Goal: Complete application form

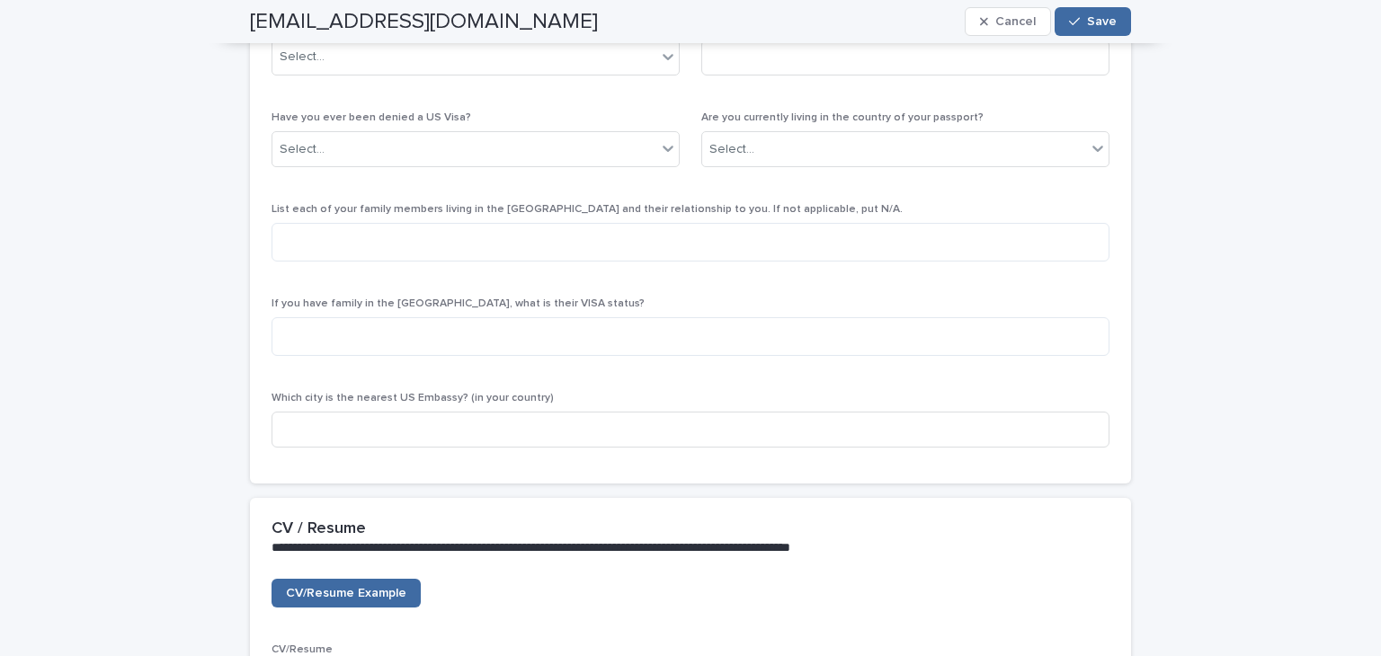
scroll to position [3595, 0]
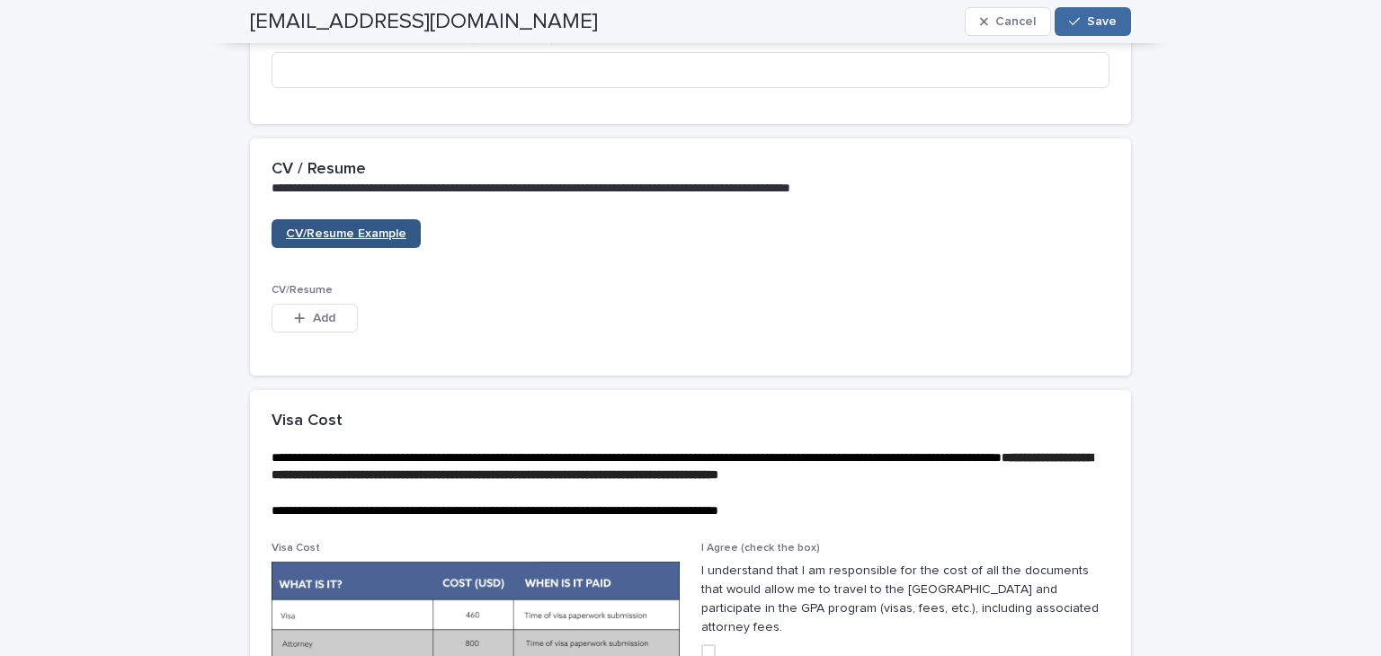
click at [345, 240] on span "CV/Resume Example" at bounding box center [346, 233] width 120 height 13
click at [313, 324] on span "Add" at bounding box center [324, 318] width 22 height 13
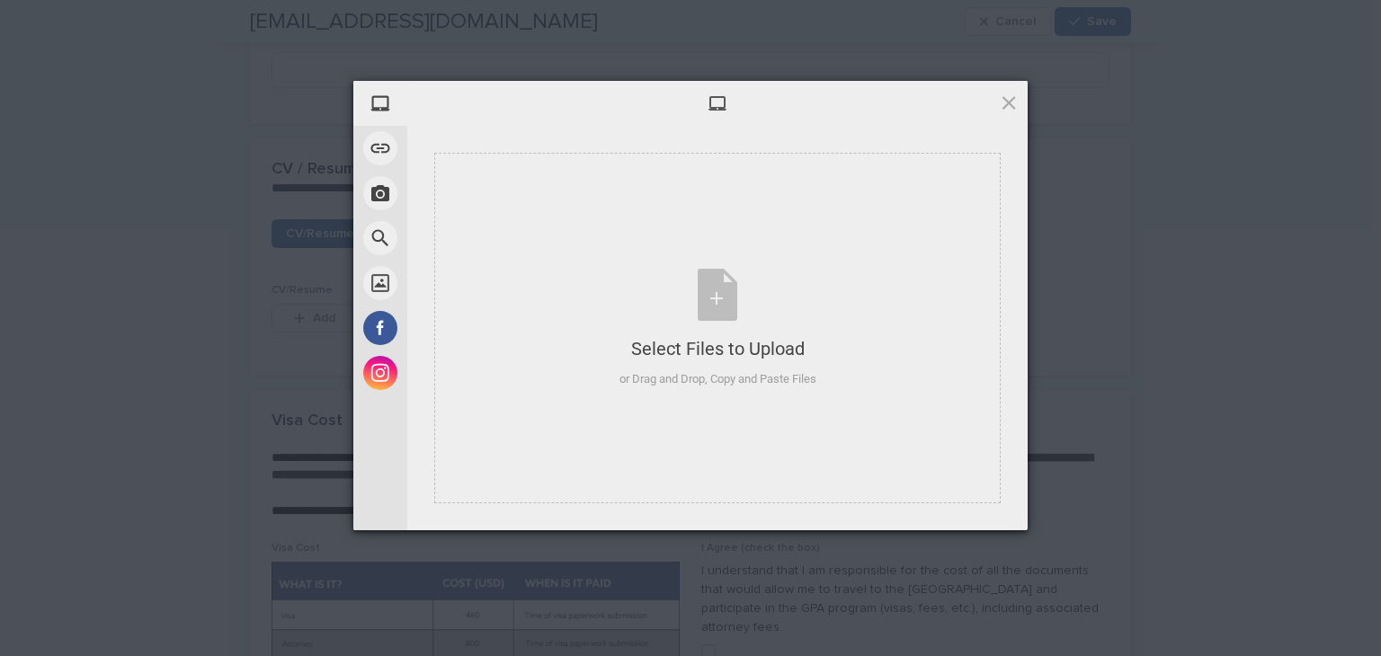
click at [254, 360] on div "My Device Link (URL) Take Photo Web Search Unsplash Facebook Instagram Select F…" at bounding box center [690, 328] width 1381 height 656
click at [1010, 98] on span at bounding box center [1009, 103] width 20 height 20
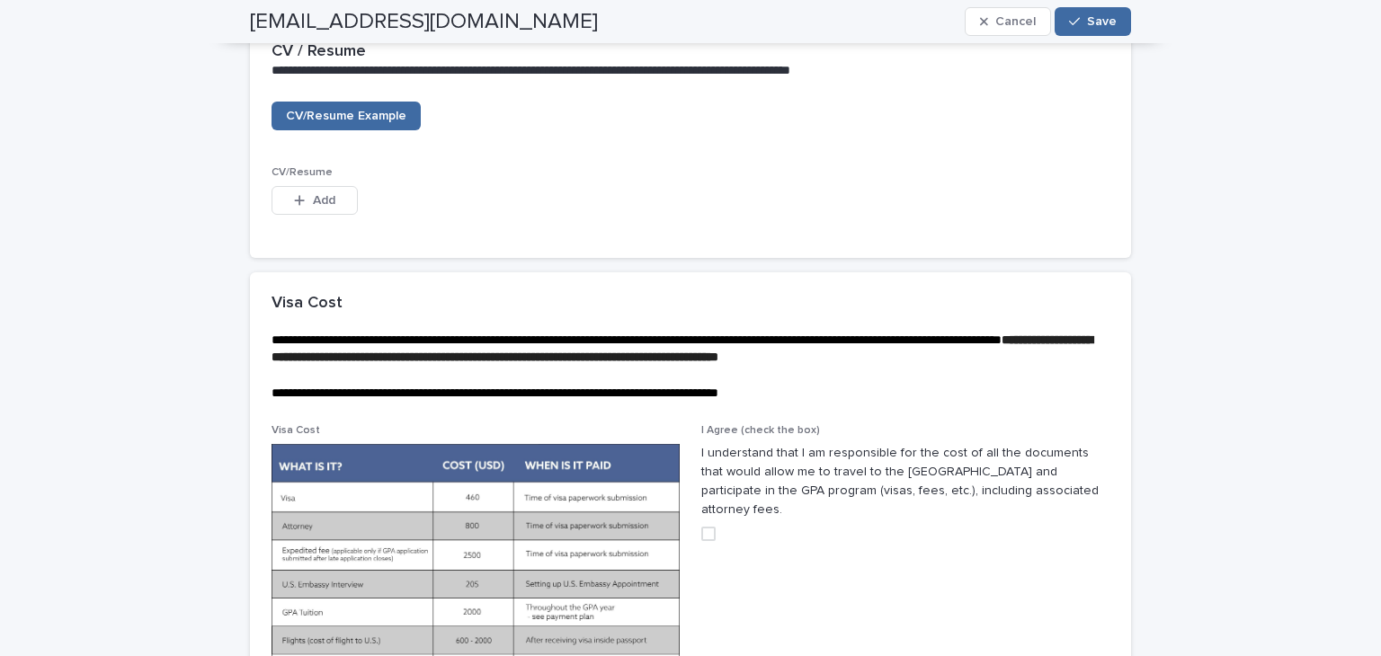
scroll to position [3685, 0]
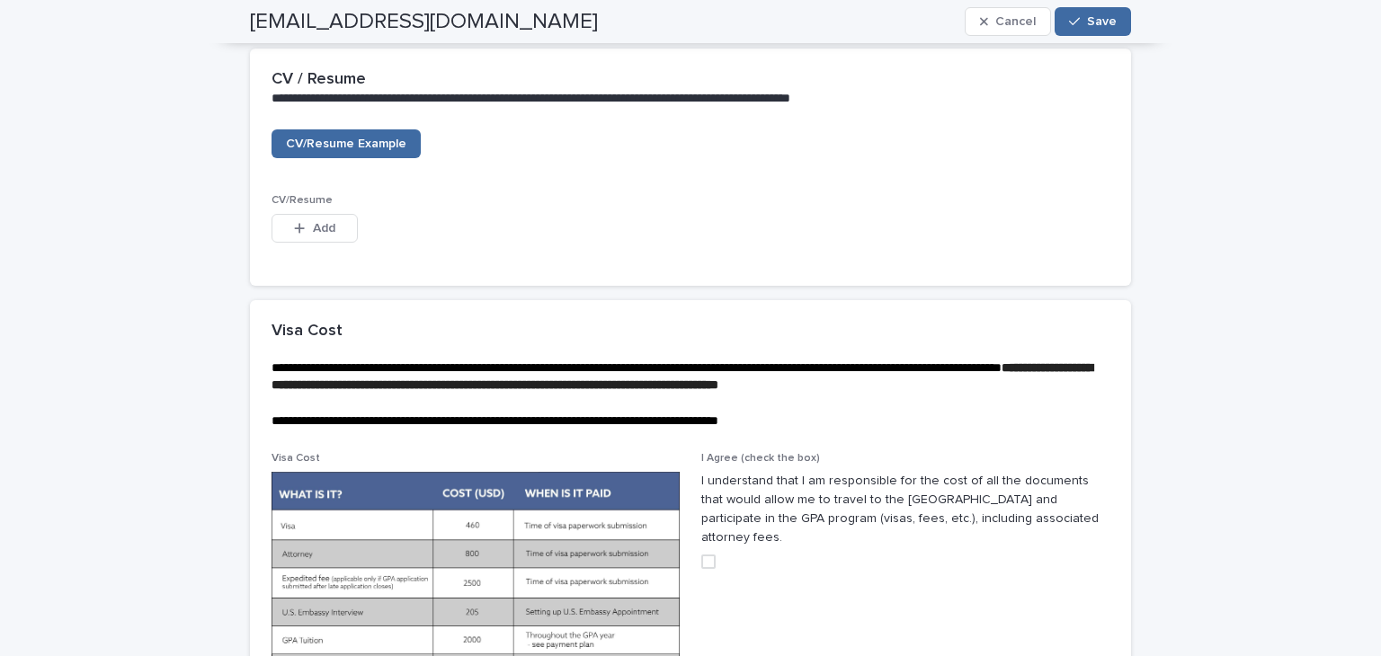
click at [1039, 395] on p "**********" at bounding box center [686, 378] width 831 height 36
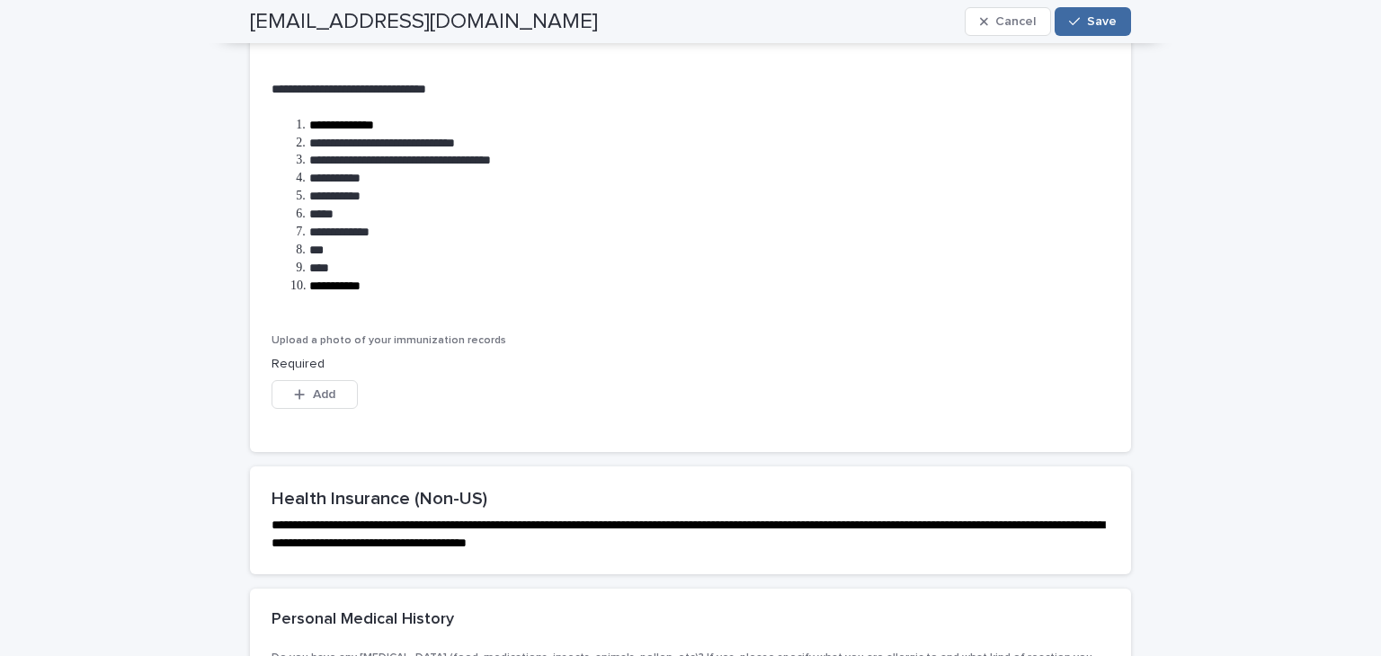
scroll to position [4854, 0]
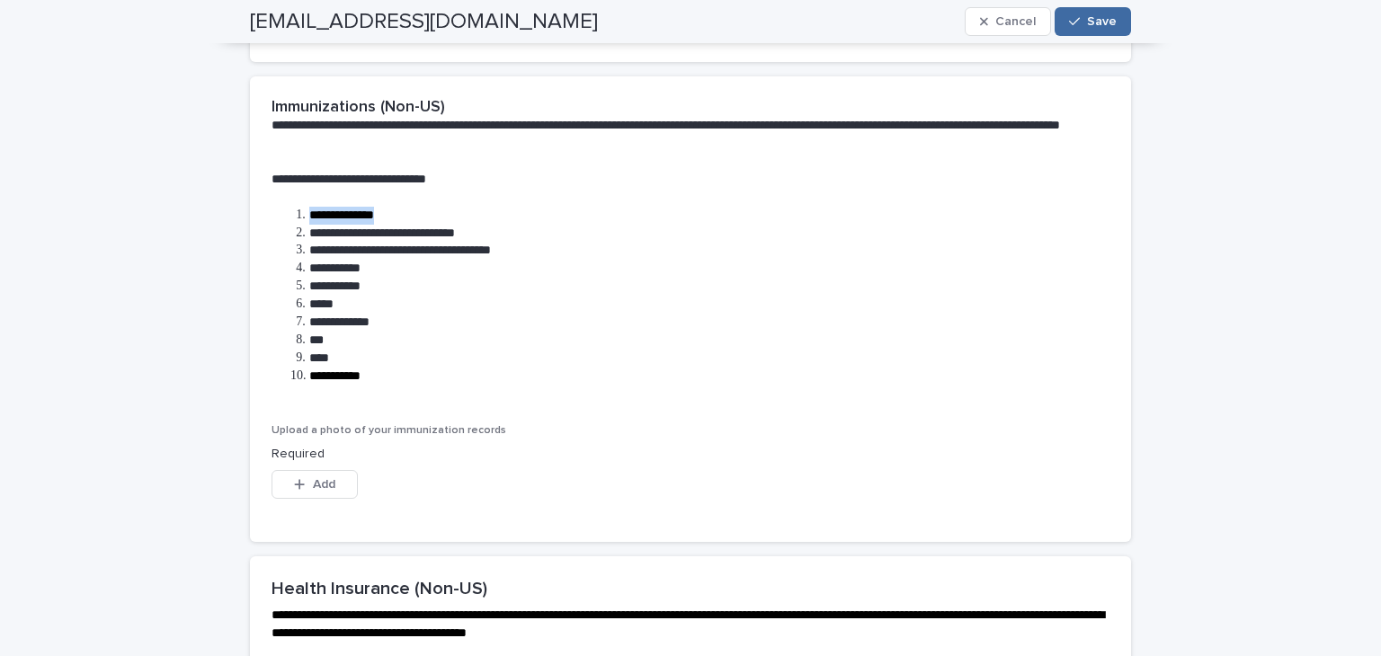
drag, startPoint x: 395, startPoint y: 245, endPoint x: 292, endPoint y: 253, distance: 103.6
click at [292, 225] on li "**********" at bounding box center [696, 216] width 812 height 18
drag, startPoint x: 520, startPoint y: 260, endPoint x: 287, endPoint y: 271, distance: 234.0
click at [290, 243] on li "**********" at bounding box center [696, 234] width 812 height 18
click at [428, 256] on span "**********" at bounding box center [400, 250] width 182 height 13
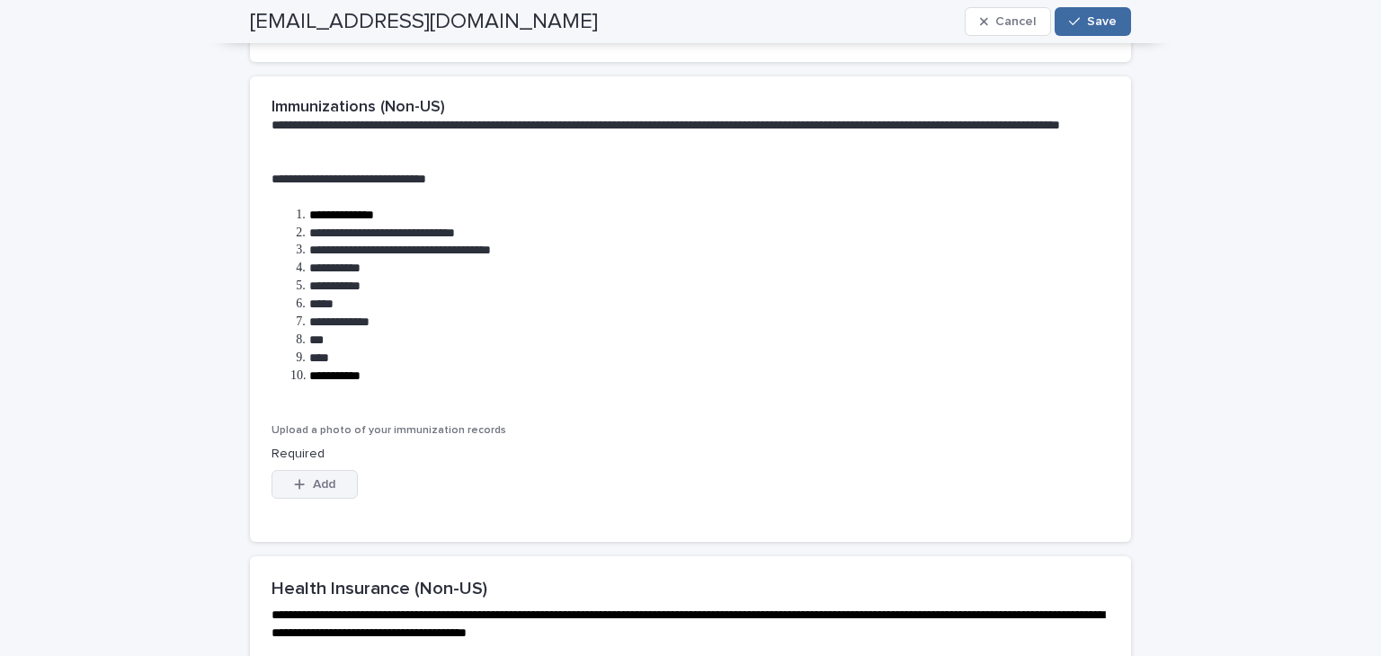
click at [320, 491] on span "Add" at bounding box center [324, 484] width 22 height 13
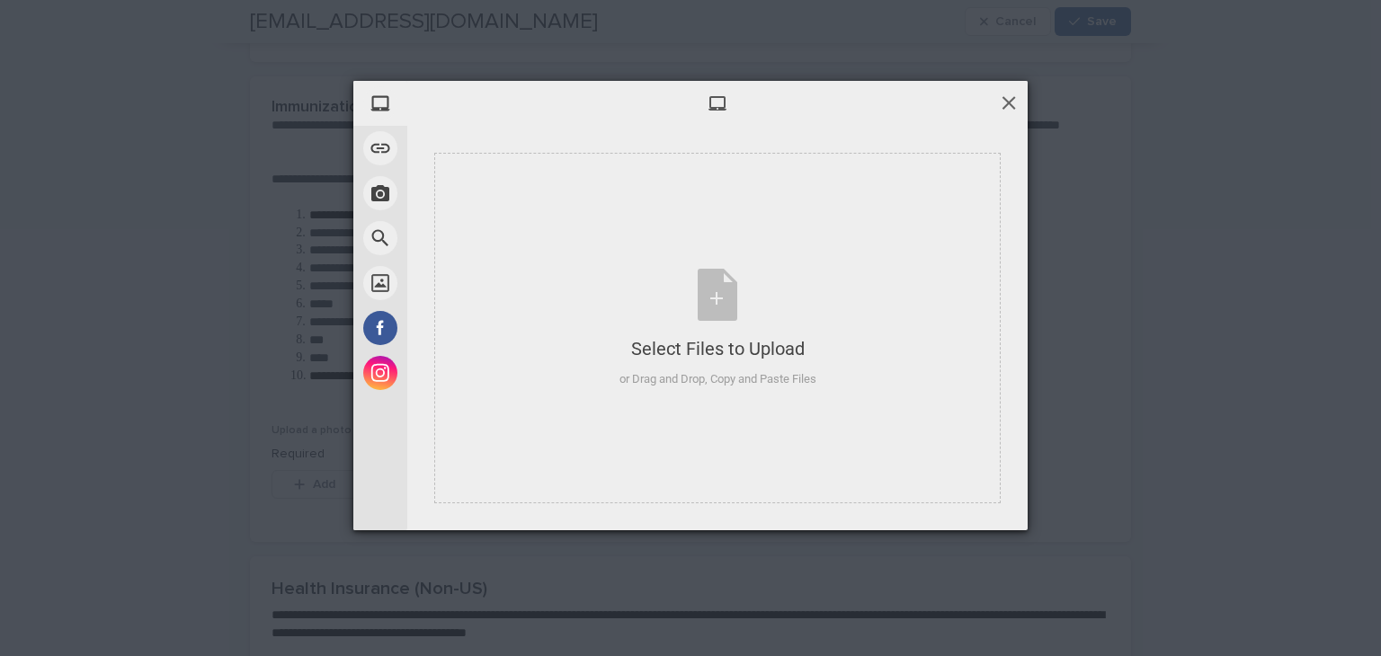
click at [1014, 100] on span at bounding box center [1009, 103] width 20 height 20
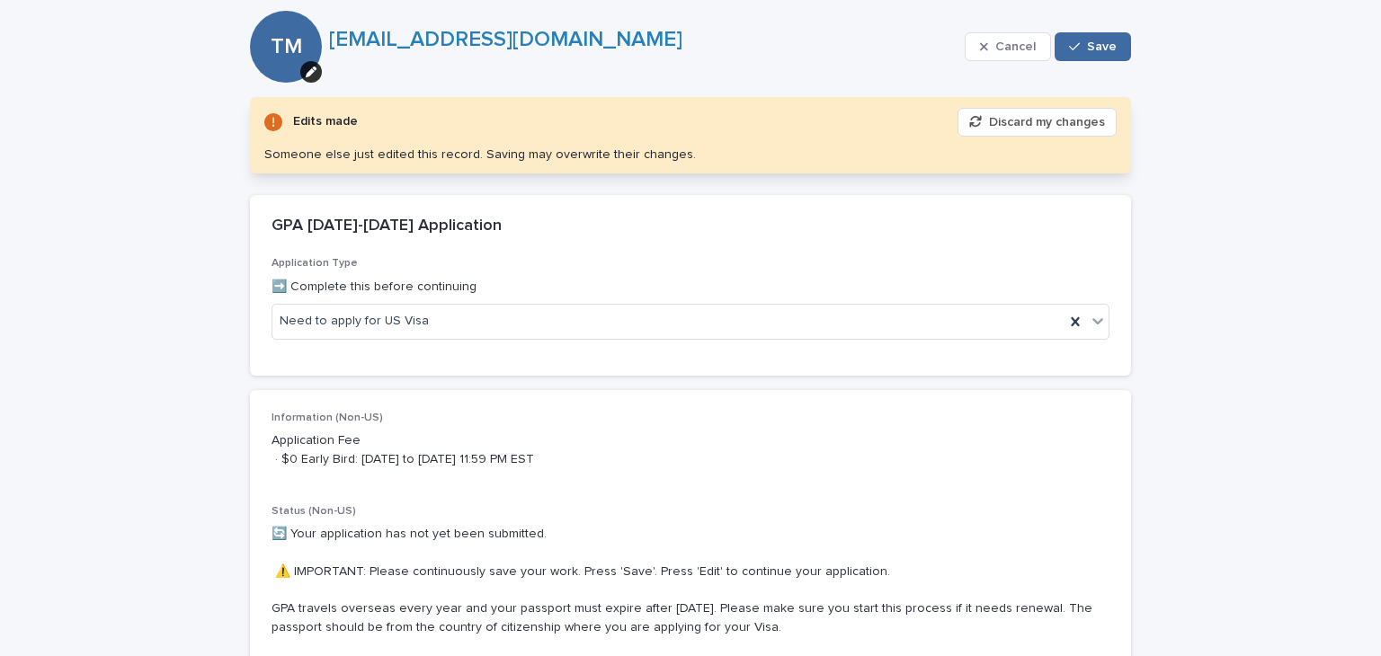
scroll to position [158, 0]
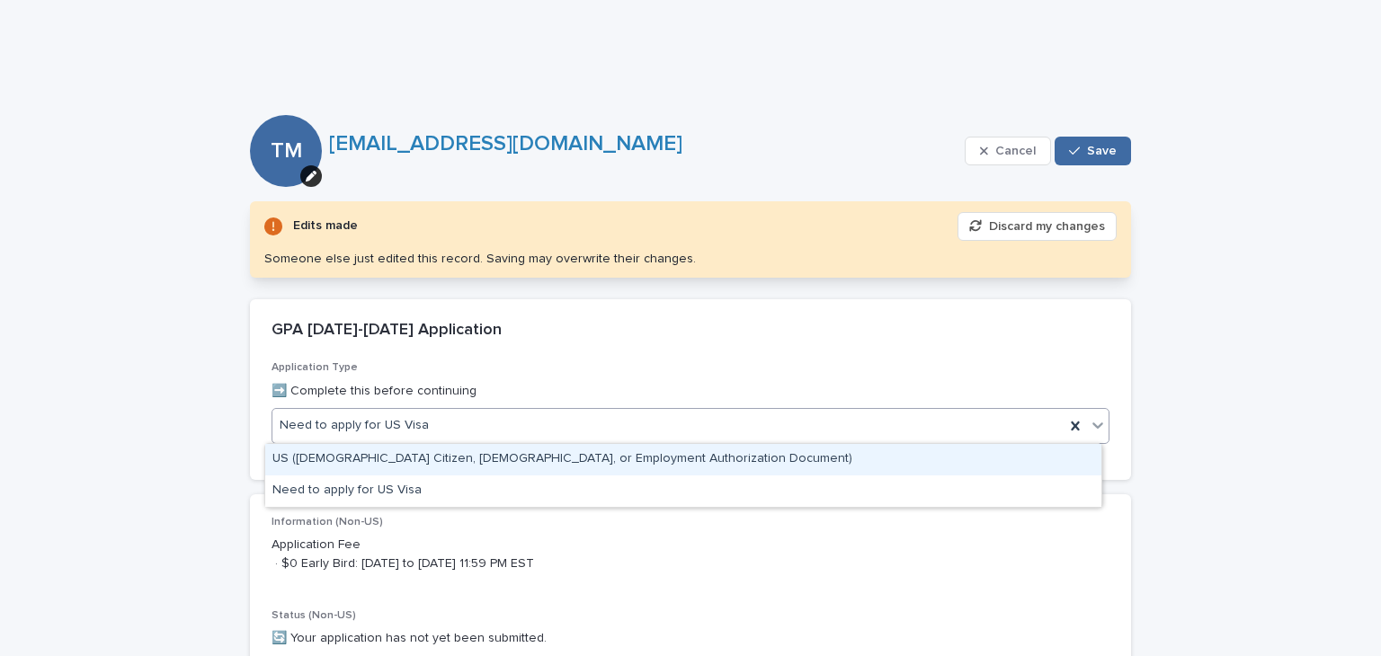
click at [449, 422] on div "Need to apply for US Visa" at bounding box center [668, 426] width 792 height 30
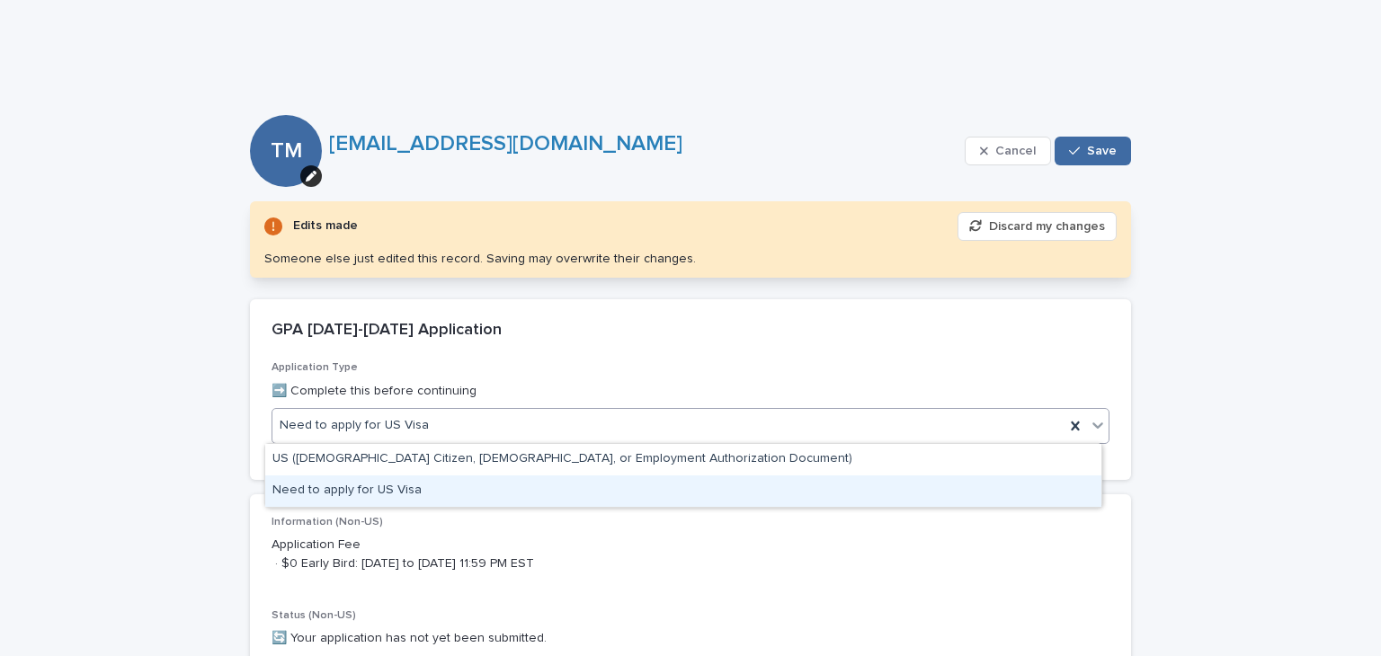
click at [403, 496] on div "Need to apply for US Visa" at bounding box center [683, 490] width 836 height 31
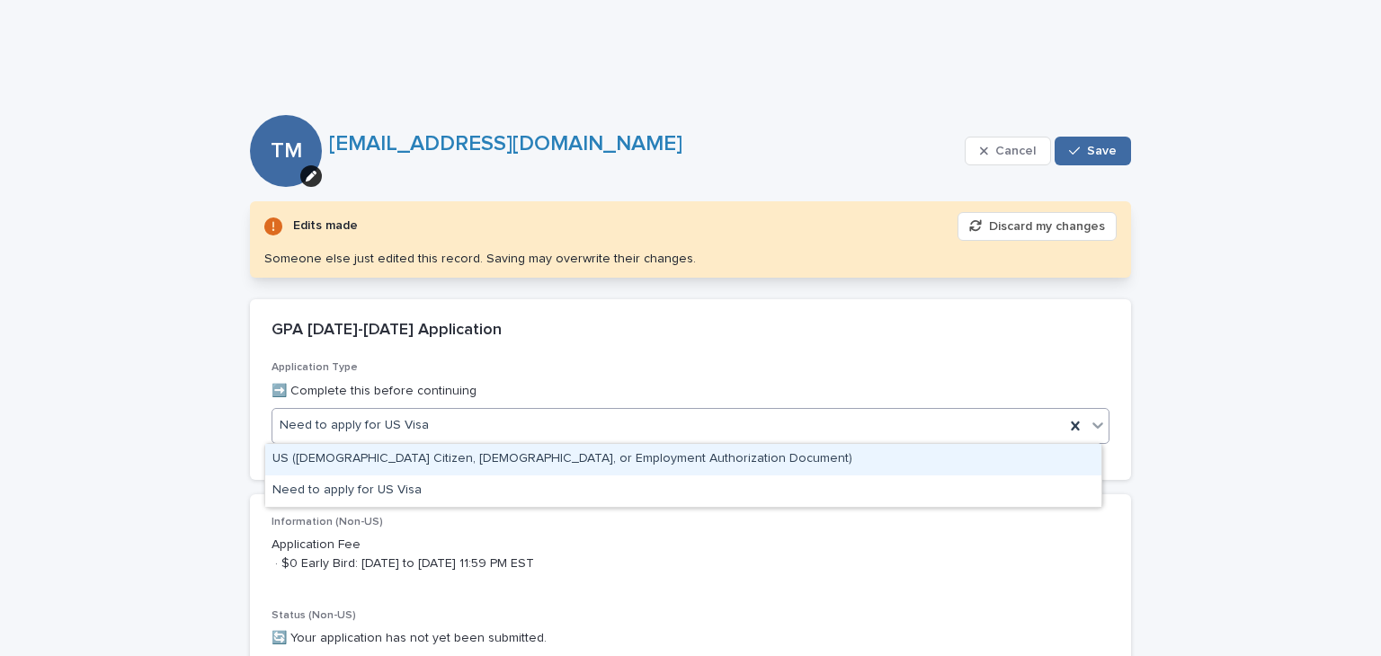
click at [428, 422] on div "Need to apply for US Visa" at bounding box center [668, 426] width 792 height 30
click at [428, 458] on div "US ([DEMOGRAPHIC_DATA] Citizen, [DEMOGRAPHIC_DATA], or Employment Authorization…" at bounding box center [683, 459] width 836 height 31
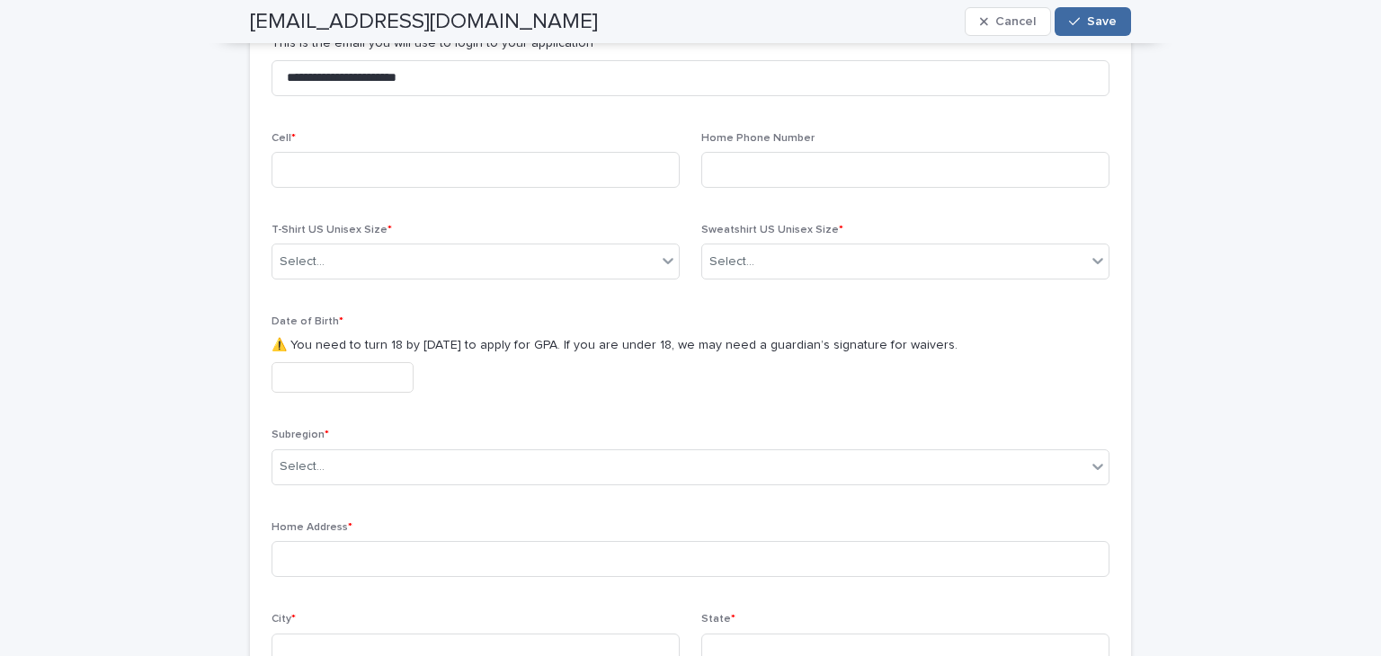
scroll to position [1686, 0]
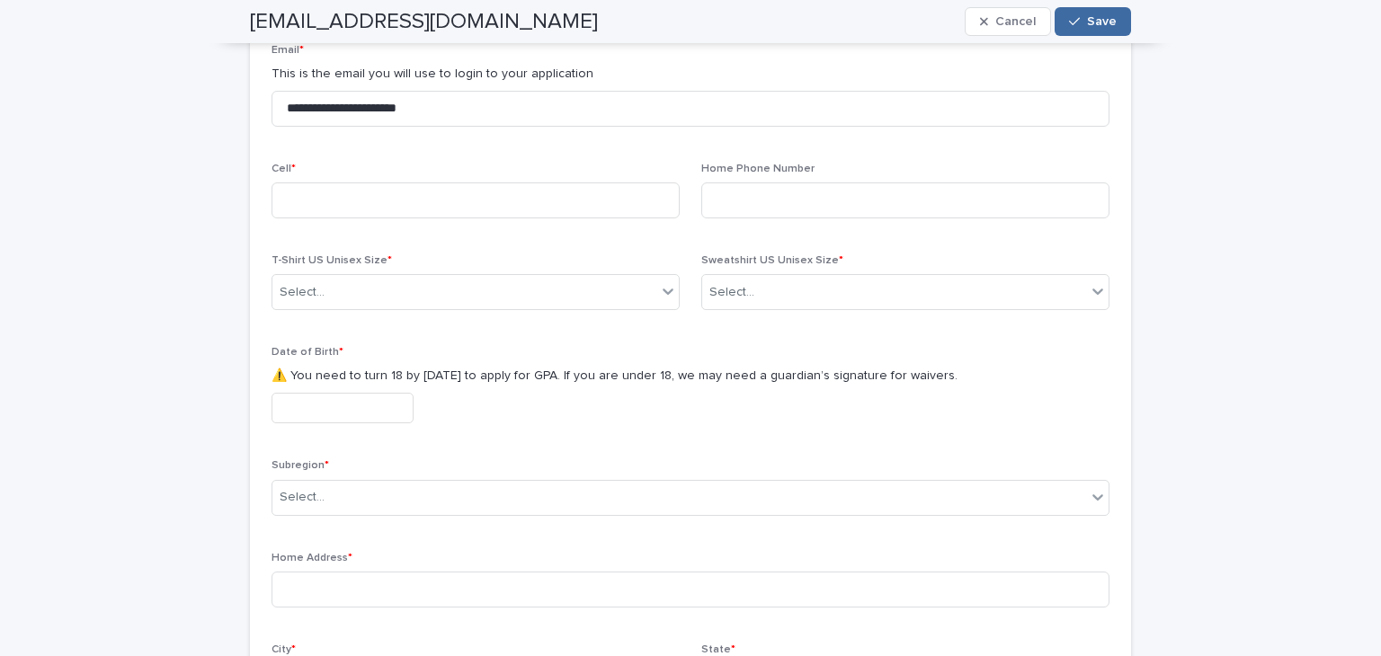
click at [334, 403] on input "text" at bounding box center [342, 408] width 142 height 31
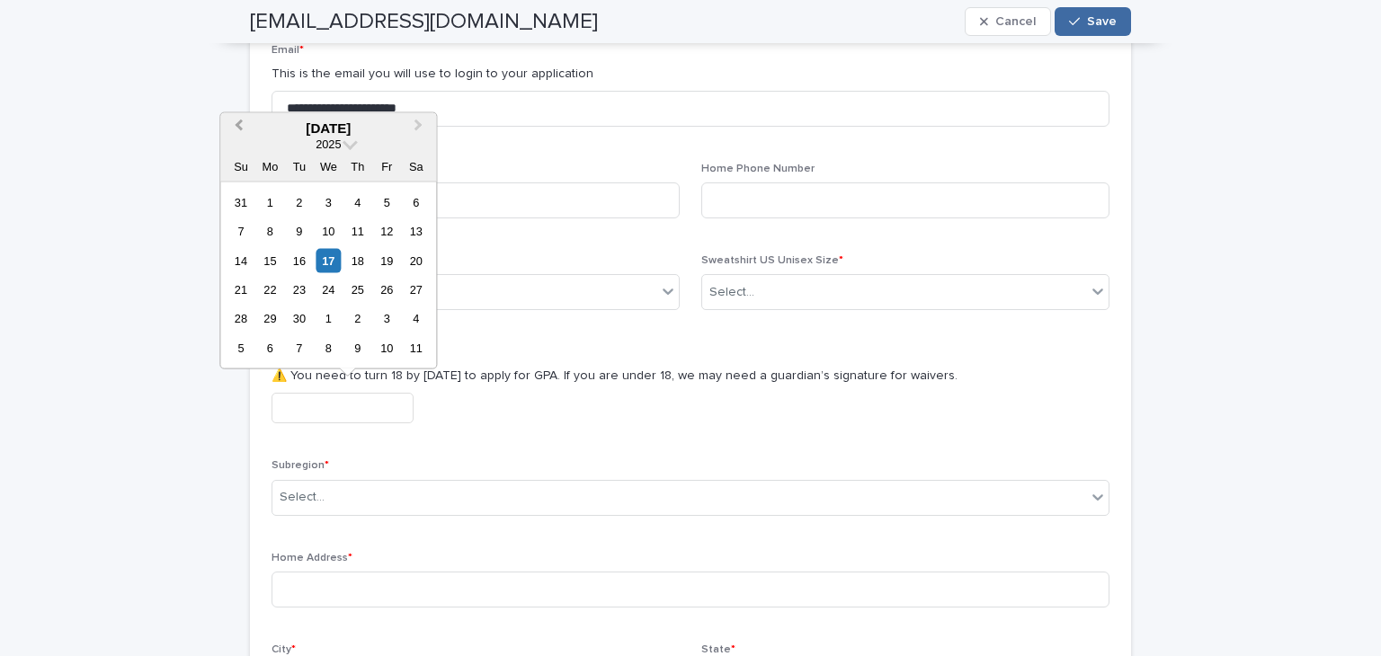
click at [238, 125] on span "Previous Month" at bounding box center [238, 128] width 0 height 24
click at [343, 405] on input "text" at bounding box center [342, 408] width 142 height 31
click at [755, 368] on p "⚠️ You need to turn 18 by [DATE] to apply for GPA. If you are under 18, we may …" at bounding box center [690, 376] width 838 height 19
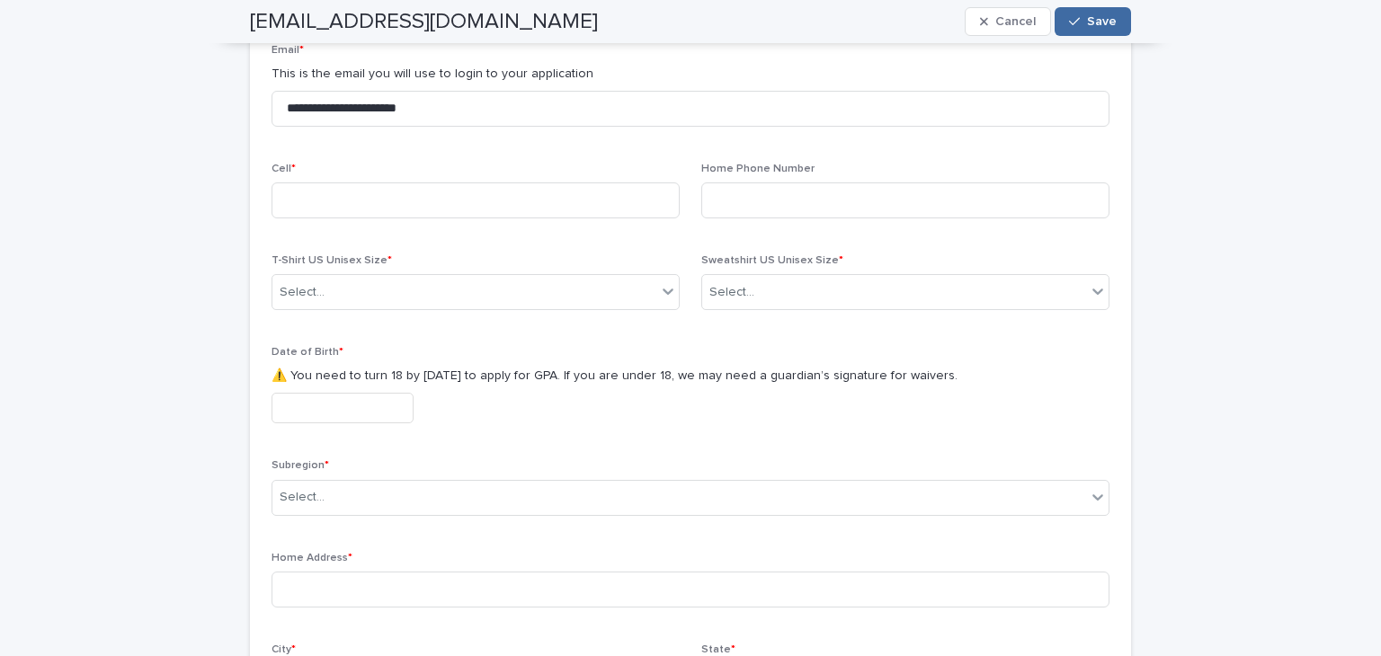
drag, startPoint x: 338, startPoint y: 374, endPoint x: 1013, endPoint y: 369, distance: 675.0
click at [1013, 369] on p "⚠️ You need to turn 18 by [DATE] to apply for GPA. If you are under 18, we may …" at bounding box center [690, 376] width 838 height 19
click at [604, 415] on div at bounding box center [690, 408] width 838 height 31
click at [308, 406] on input "text" at bounding box center [342, 408] width 142 height 31
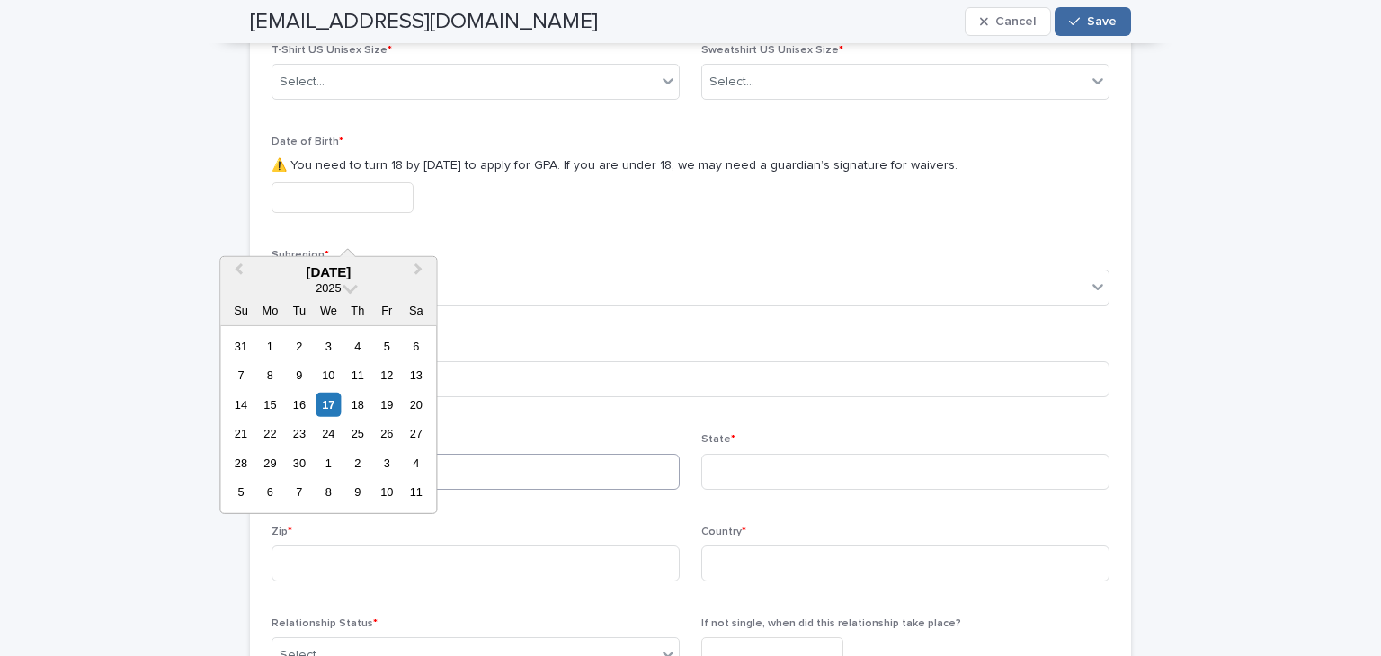
scroll to position [1866, 0]
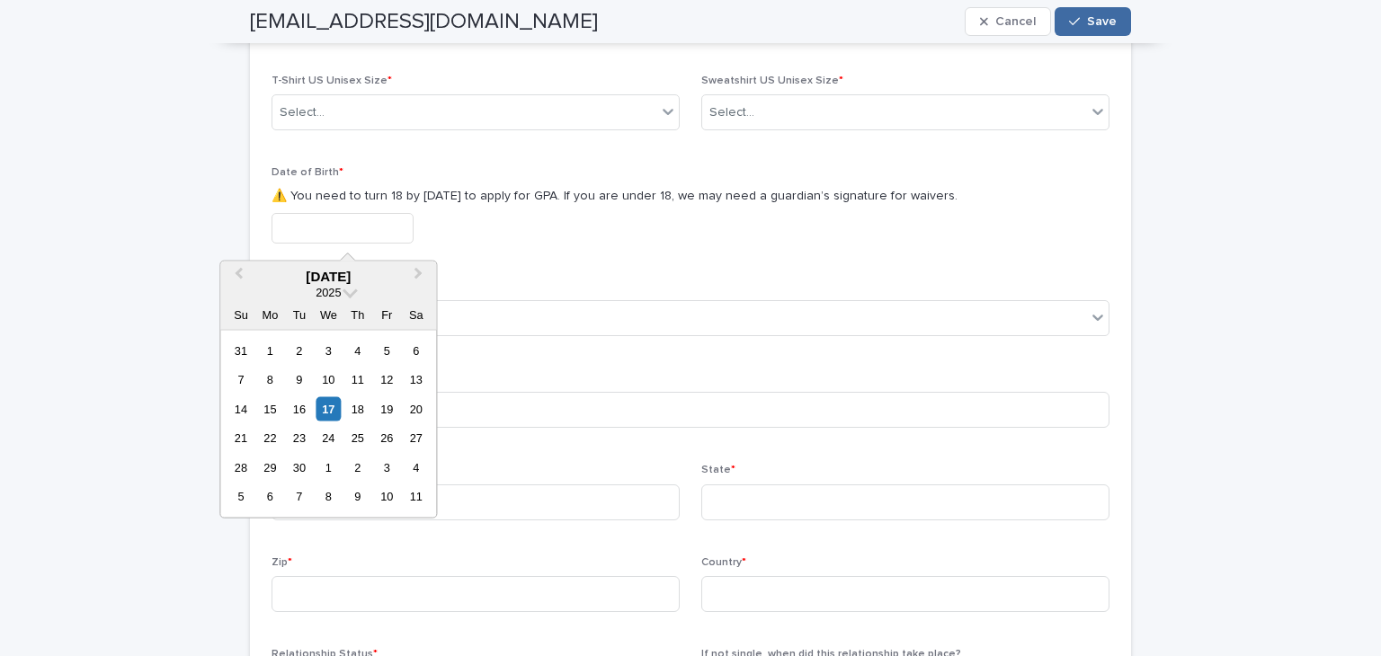
click at [606, 368] on div "**********" at bounding box center [690, 85] width 838 height 1266
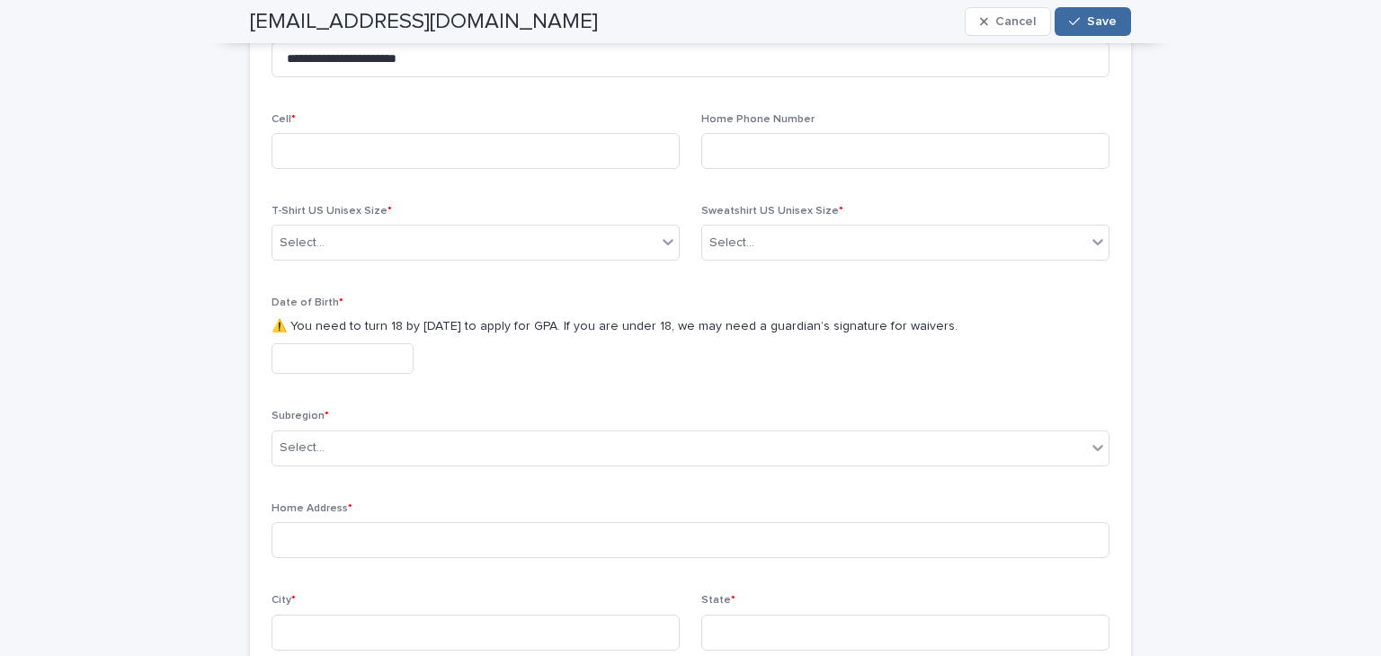
scroll to position [1686, 0]
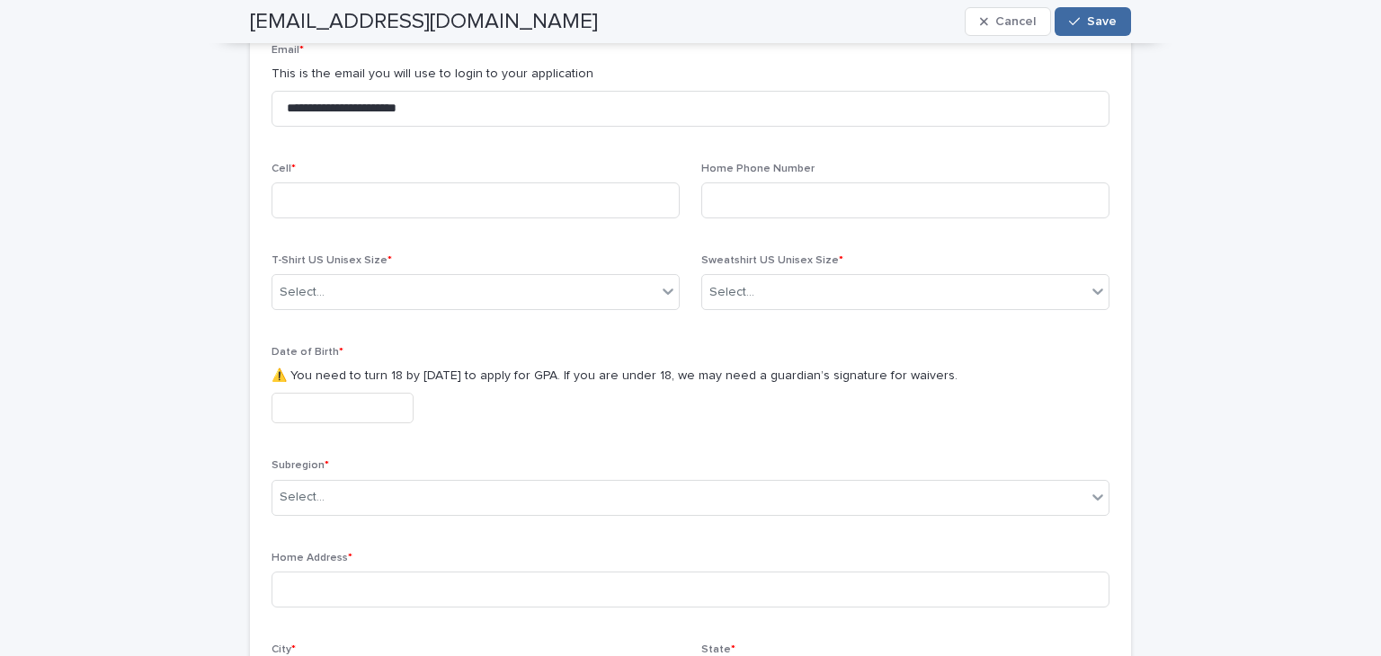
drag, startPoint x: 281, startPoint y: 370, endPoint x: 1029, endPoint y: 367, distance: 747.8
click at [1029, 367] on p "⚠️ You need to turn 18 by [DATE] to apply for GPA. If you are under 18, we may …" at bounding box center [690, 376] width 838 height 19
click at [515, 418] on div at bounding box center [690, 408] width 838 height 31
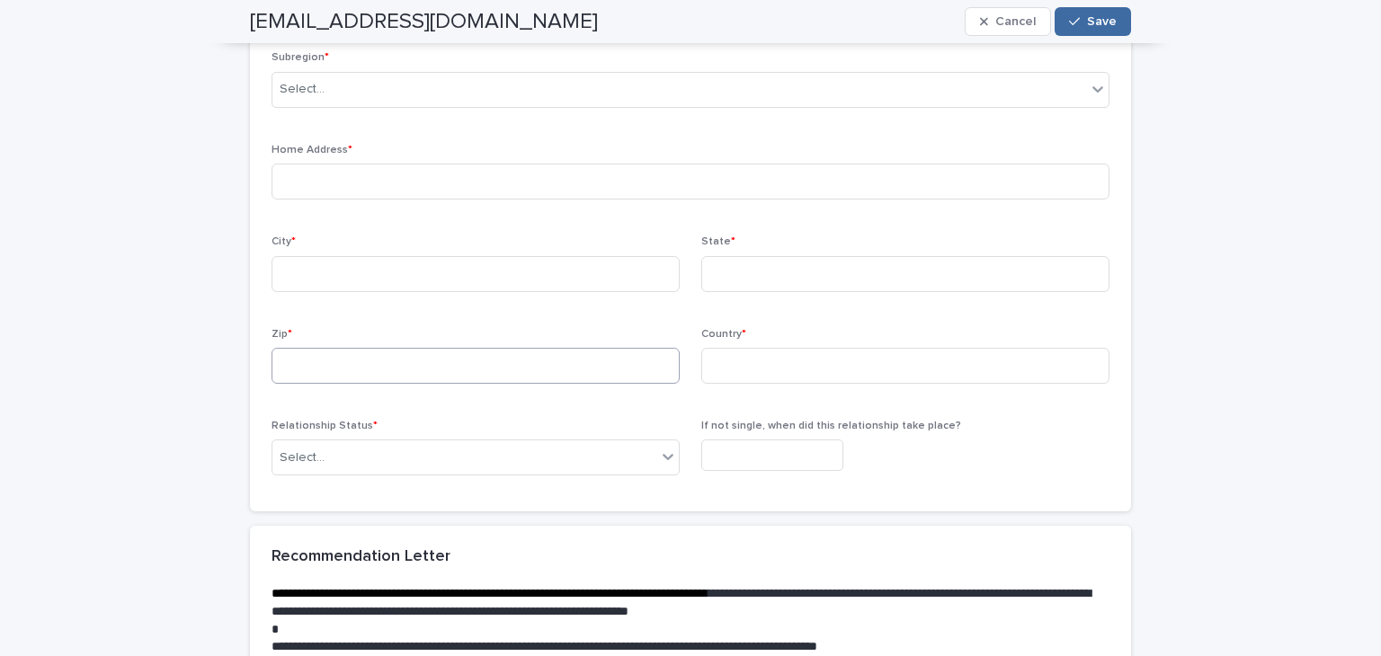
scroll to position [2136, 0]
